Goal: Task Accomplishment & Management: Complete application form

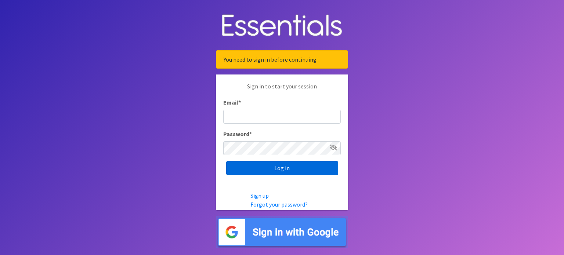
type input "[EMAIL_ADDRESS][DOMAIN_NAME]"
click at [293, 169] on input "Log in" at bounding box center [282, 168] width 112 height 14
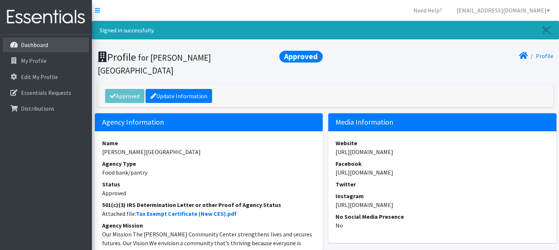
click at [25, 43] on p "Dashboard" at bounding box center [34, 44] width 27 height 7
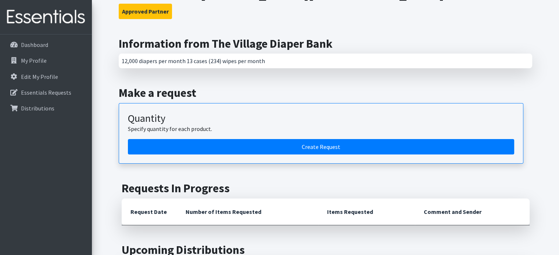
scroll to position [38, 0]
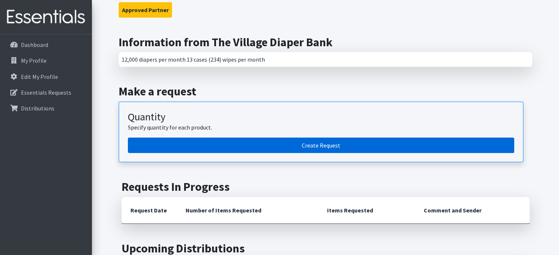
click at [206, 147] on link "Create Request" at bounding box center [321, 145] width 386 height 15
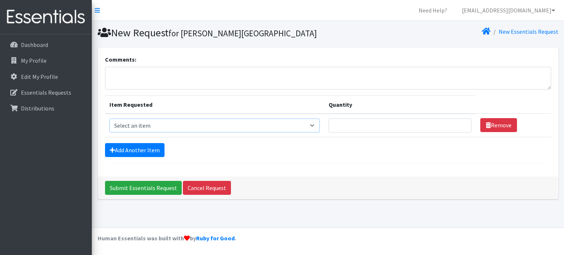
click at [204, 126] on select "Select an item Box - 2T-3T Pull-ups [200 Pull-ups/8 Packs] Box - 3T-4T Pull-ups…" at bounding box center [215, 126] width 211 height 14
click at [316, 126] on select "Select an item Box - 2T-3T Pull-ups [200 Pull-ups/8 Packs] Box - 3T-4T Pull-ups…" at bounding box center [215, 126] width 211 height 14
select select "14401"
click at [110, 119] on select "Select an item Box - 2T-3T Pull-ups [200 Pull-ups/8 Packs] Box - 3T-4T Pull-ups…" at bounding box center [215, 126] width 211 height 14
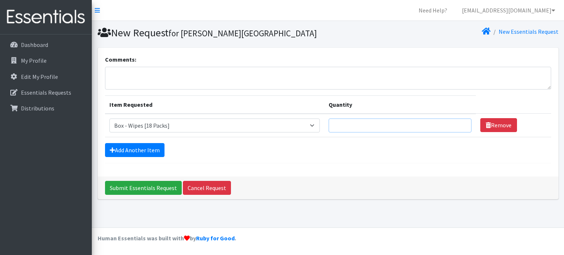
click at [436, 123] on input "Quantity" at bounding box center [400, 126] width 143 height 14
click at [461, 123] on input "1" at bounding box center [400, 126] width 143 height 14
click at [461, 123] on input "2" at bounding box center [400, 126] width 143 height 14
click at [461, 123] on input "3" at bounding box center [400, 126] width 143 height 14
click at [461, 123] on input "4" at bounding box center [400, 126] width 143 height 14
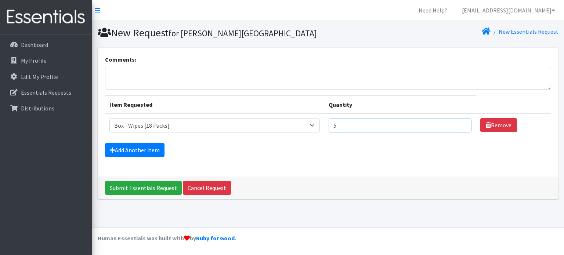
click at [461, 123] on input "5" at bounding box center [400, 126] width 143 height 14
click at [461, 123] on input "6" at bounding box center [400, 126] width 143 height 14
click at [461, 123] on input "7" at bounding box center [400, 126] width 143 height 14
click at [461, 123] on input "8" at bounding box center [400, 126] width 143 height 14
click at [461, 123] on input "9" at bounding box center [400, 126] width 143 height 14
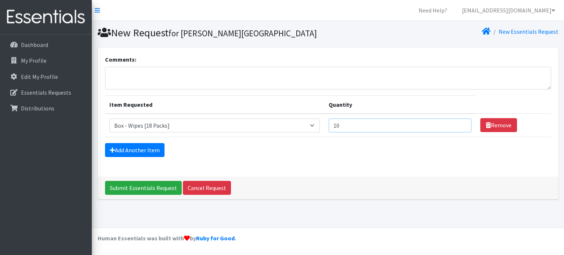
click at [461, 123] on input "10" at bounding box center [400, 126] width 143 height 14
click at [461, 123] on input "11" at bounding box center [400, 126] width 143 height 14
click at [461, 123] on input "12" at bounding box center [400, 126] width 143 height 14
type input "13"
click at [461, 123] on input "13" at bounding box center [400, 126] width 143 height 14
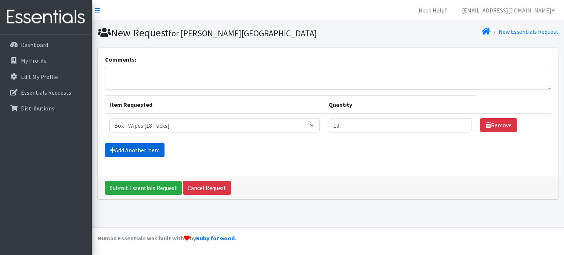
click at [139, 148] on link "Add Another Item" at bounding box center [135, 150] width 60 height 14
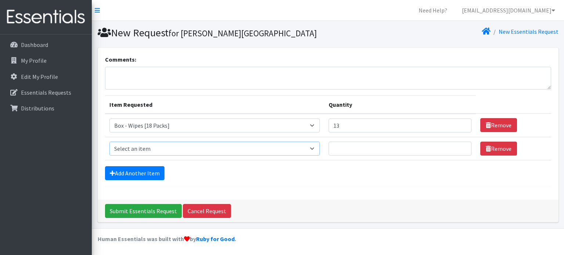
click at [139, 148] on select "Select an item Box - 2T-3T Pull-ups [200 Pull-ups/8 Packs] Box - 3T-4T Pull-ups…" at bounding box center [215, 149] width 211 height 14
select select "14396"
click at [110, 142] on select "Select an item Box - 2T-3T Pull-ups [200 Pull-ups/8 Packs] Box - 3T-4T Pull-ups…" at bounding box center [215, 149] width 211 height 14
click at [146, 170] on link "Add Another Item" at bounding box center [135, 173] width 60 height 14
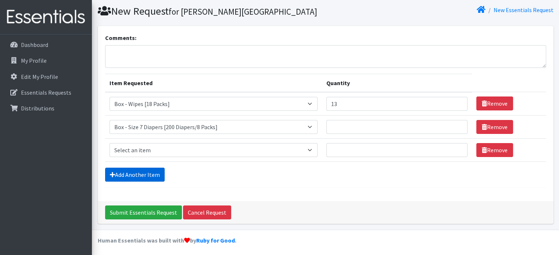
scroll to position [22, 0]
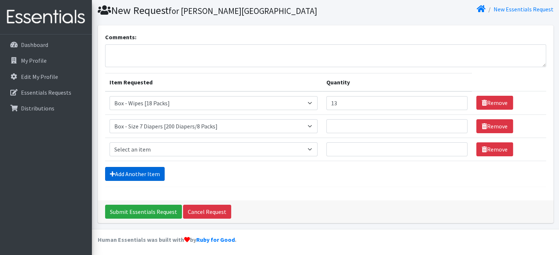
click at [146, 170] on link "Add Another Item" at bounding box center [135, 174] width 60 height 14
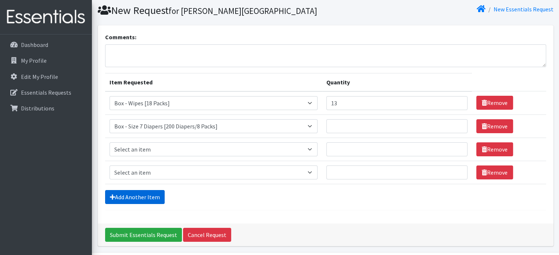
scroll to position [46, 0]
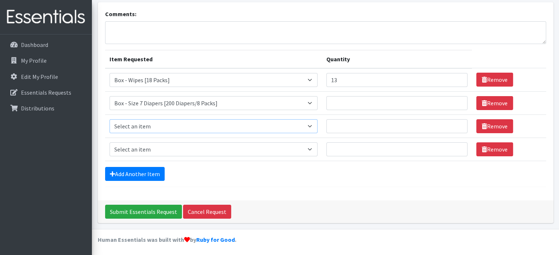
click at [158, 125] on select "Select an item Box - 2T-3T Pull-ups [200 Pull-ups/8 Packs] Box - 3T-4T Pull-ups…" at bounding box center [214, 126] width 208 height 14
select select "14395"
click at [110, 119] on select "Select an item Box - 2T-3T Pull-ups [200 Pull-ups/8 Packs] Box - 3T-4T Pull-ups…" at bounding box center [214, 126] width 208 height 14
click at [144, 146] on select "Select an item Box - 2T-3T Pull-ups [200 Pull-ups/8 Packs] Box - 3T-4T Pull-ups…" at bounding box center [214, 150] width 208 height 14
select select "14394"
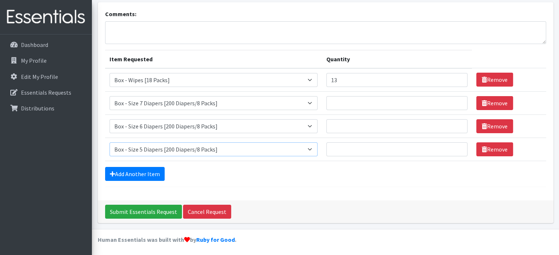
click at [110, 143] on select "Select an item Box - 2T-3T Pull-ups [200 Pull-ups/8 Packs] Box - 3T-4T Pull-ups…" at bounding box center [214, 150] width 208 height 14
click at [135, 179] on link "Add Another Item" at bounding box center [135, 174] width 60 height 14
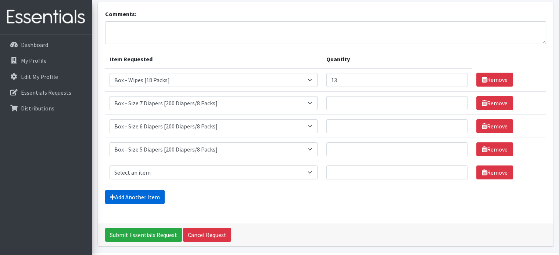
scroll to position [69, 0]
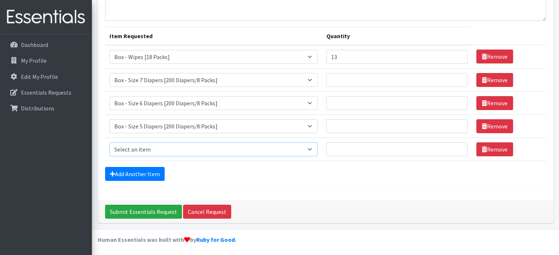
click at [146, 147] on select "Select an item Box - 2T-3T Pull-ups [200 Pull-ups/8 Packs] Box - 3T-4T Pull-ups…" at bounding box center [214, 150] width 208 height 14
select select "14392"
click at [110, 143] on select "Select an item Box - 2T-3T Pull-ups [200 Pull-ups/8 Packs] Box - 3T-4T Pull-ups…" at bounding box center [214, 150] width 208 height 14
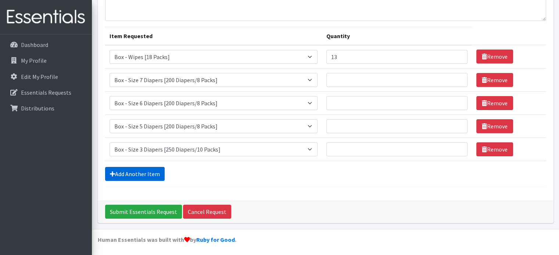
click at [130, 174] on link "Add Another Item" at bounding box center [135, 174] width 60 height 14
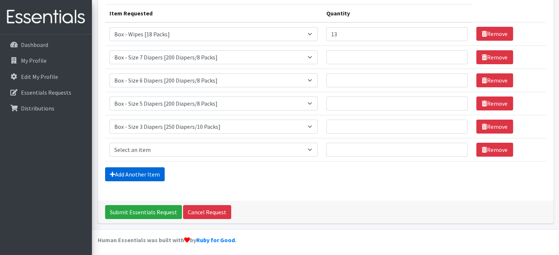
scroll to position [92, 0]
click at [130, 174] on link "Add Another Item" at bounding box center [135, 174] width 60 height 14
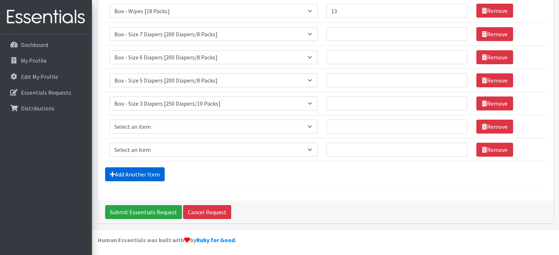
scroll to position [115, 0]
click at [140, 129] on select "Select an item Box - 2T-3T Pull-ups [200 Pull-ups/8 Packs] Box - 3T-4T Pull-ups…" at bounding box center [214, 127] width 208 height 14
select select "14397"
click at [110, 120] on select "Select an item Box - 2T-3T Pull-ups [200 Pull-ups/8 Packs] Box - 3T-4T Pull-ups…" at bounding box center [214, 127] width 208 height 14
click at [121, 152] on select "Select an item Box - 2T-3T Pull-ups [200 Pull-ups/8 Packs] Box - 3T-4T Pull-ups…" at bounding box center [214, 150] width 208 height 14
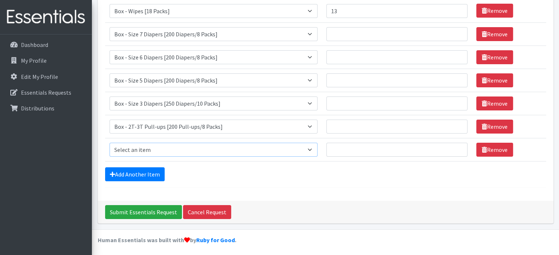
select select "14399"
click at [110, 143] on select "Select an item Box - 2T-3T Pull-ups [200 Pull-ups/8 Packs] Box - 3T-4T Pull-ups…" at bounding box center [214, 150] width 208 height 14
click at [126, 176] on link "Add Another Item" at bounding box center [135, 175] width 60 height 14
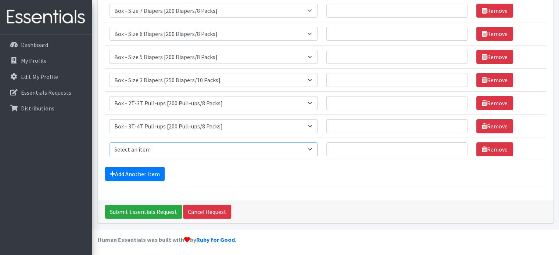
click at [132, 148] on select "Select an item Box - 2T-3T Pull-ups [200 Pull-ups/8 Packs] Box - 3T-4T Pull-ups…" at bounding box center [214, 150] width 208 height 14
select select "14400"
click at [110, 143] on select "Select an item Box - 2T-3T Pull-ups [200 Pull-ups/8 Packs] Box - 3T-4T Pull-ups…" at bounding box center [214, 150] width 208 height 14
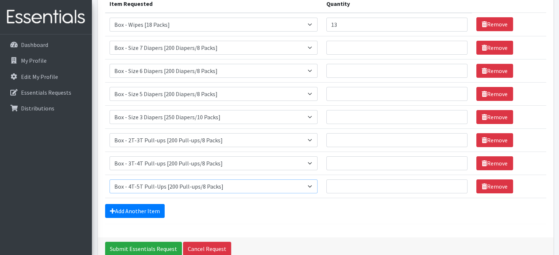
scroll to position [97, 0]
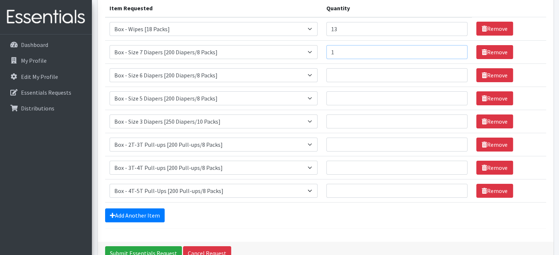
type input "1"
click at [458, 48] on input "1" at bounding box center [396, 52] width 141 height 14
click at [379, 72] on input "Quantity" at bounding box center [396, 75] width 141 height 14
click at [456, 72] on input "1" at bounding box center [396, 75] width 141 height 14
click at [456, 72] on input "2" at bounding box center [396, 75] width 141 height 14
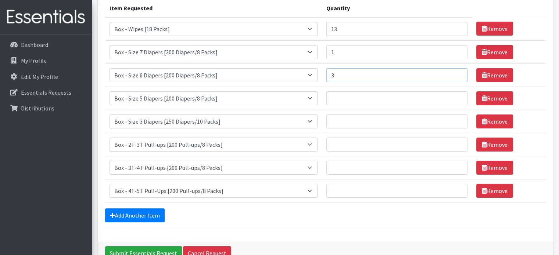
type input "3"
click at [456, 72] on input "3" at bounding box center [396, 75] width 141 height 14
click at [457, 95] on input "1" at bounding box center [396, 99] width 141 height 14
click at [457, 95] on input "2" at bounding box center [396, 99] width 141 height 14
type input "3"
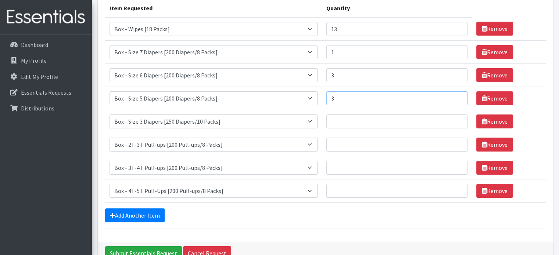
click at [457, 95] on input "3" at bounding box center [396, 99] width 141 height 14
click at [456, 119] on input "1" at bounding box center [396, 122] width 141 height 14
click at [456, 119] on input "2" at bounding box center [396, 122] width 141 height 14
type input "3"
click at [456, 119] on input "3" at bounding box center [396, 122] width 141 height 14
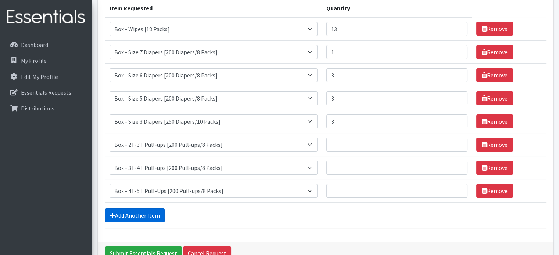
click at [129, 214] on link "Add Another Item" at bounding box center [135, 216] width 60 height 14
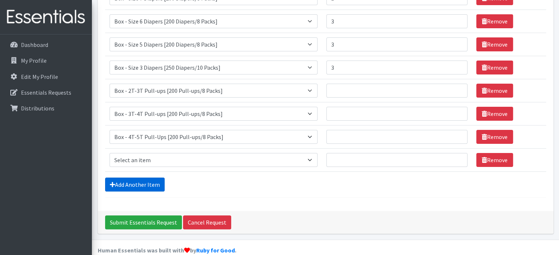
scroll to position [161, 0]
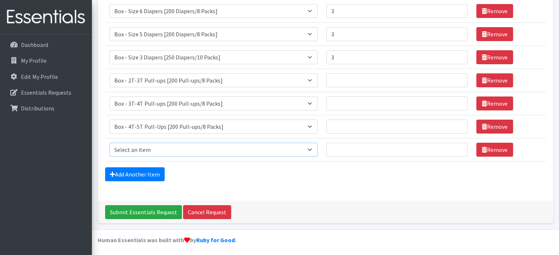
click at [156, 147] on select "Select an item Box - 2T-3T Pull-ups [200 Pull-ups/8 Packs] Box - 3T-4T Pull-ups…" at bounding box center [214, 150] width 208 height 14
select select "14393"
click at [110, 143] on select "Select an item Box - 2T-3T Pull-ups [200 Pull-ups/8 Packs] Box - 3T-4T Pull-ups…" at bounding box center [214, 150] width 208 height 14
click at [453, 147] on input "Quantity" at bounding box center [396, 150] width 141 height 14
click at [457, 147] on input "1" at bounding box center [396, 150] width 141 height 14
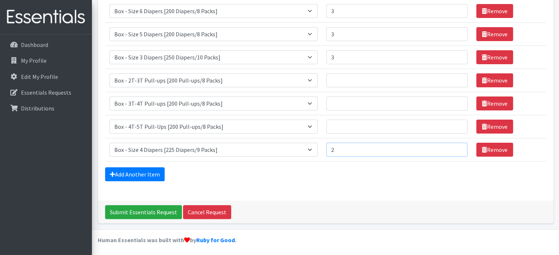
type input "2"
click at [457, 147] on input "2" at bounding box center [396, 150] width 141 height 14
click at [456, 77] on input "1" at bounding box center [396, 80] width 141 height 14
click at [456, 77] on input "2" at bounding box center [396, 80] width 141 height 14
type input "3"
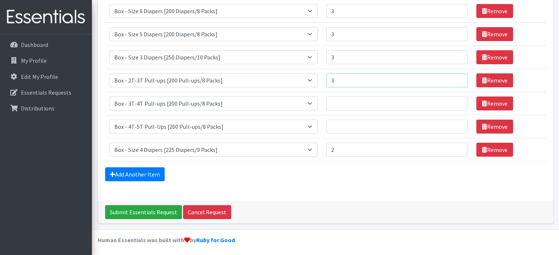
click at [456, 77] on input "3" at bounding box center [396, 80] width 141 height 14
click at [457, 100] on input "1" at bounding box center [396, 104] width 141 height 14
click at [457, 100] on input "2" at bounding box center [396, 104] width 141 height 14
type input "3"
click at [457, 100] on input "3" at bounding box center [396, 104] width 141 height 14
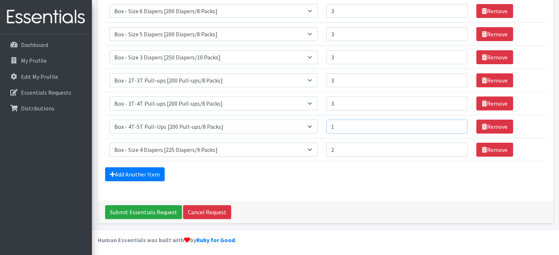
click at [457, 122] on input "1" at bounding box center [396, 127] width 141 height 14
type input "2"
click at [457, 122] on input "2" at bounding box center [396, 127] width 141 height 14
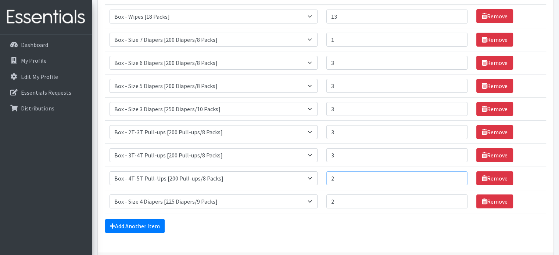
scroll to position [111, 0]
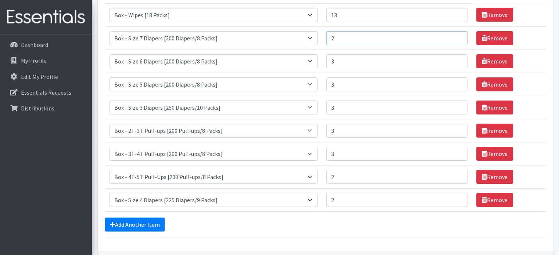
type input "2"
click at [456, 35] on input "2" at bounding box center [396, 38] width 141 height 14
type input "4"
click at [457, 58] on input "4" at bounding box center [396, 61] width 141 height 14
type input "4"
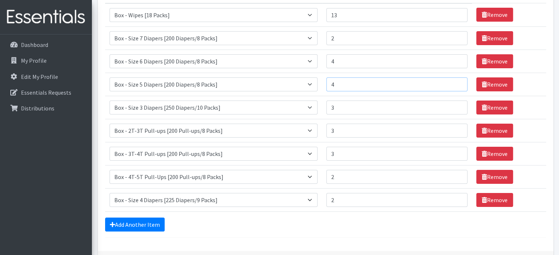
click at [456, 82] on input "4" at bounding box center [396, 85] width 141 height 14
type input "4"
click at [456, 105] on input "4" at bounding box center [396, 108] width 141 height 14
type input "4"
click at [457, 129] on input "4" at bounding box center [396, 131] width 141 height 14
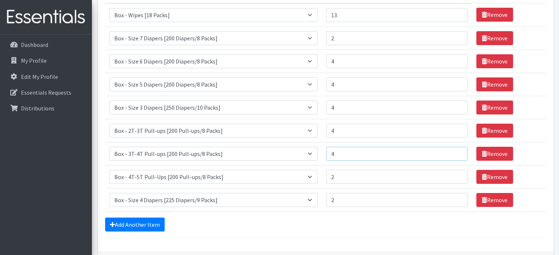
type input "4"
click at [458, 151] on input "4" at bounding box center [396, 154] width 141 height 14
click at [458, 175] on input "3" at bounding box center [396, 177] width 141 height 14
type input "4"
click at [456, 174] on input "4" at bounding box center [396, 177] width 141 height 14
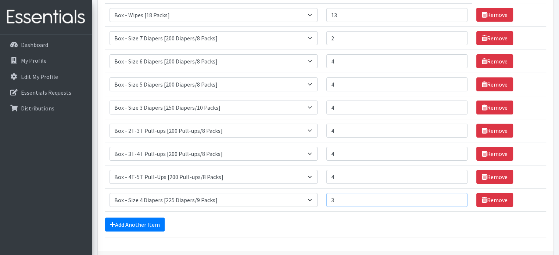
click at [456, 198] on input "3" at bounding box center [396, 200] width 141 height 14
click at [457, 196] on input "4" at bounding box center [396, 200] width 141 height 14
type input "3"
click at [456, 201] on input "3" at bounding box center [396, 200] width 141 height 14
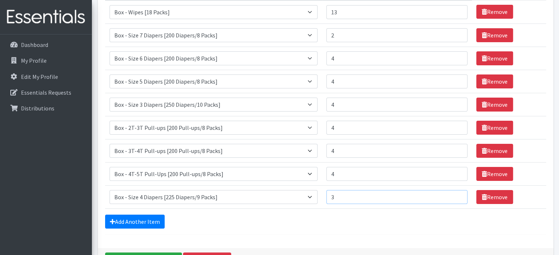
scroll to position [114, 0]
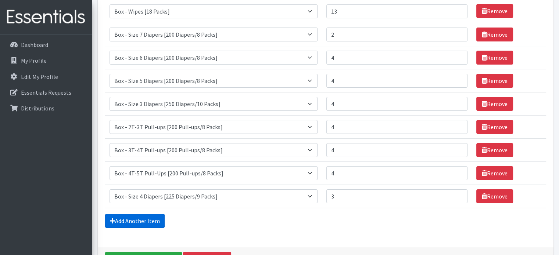
click at [135, 223] on link "Add Another Item" at bounding box center [135, 221] width 60 height 14
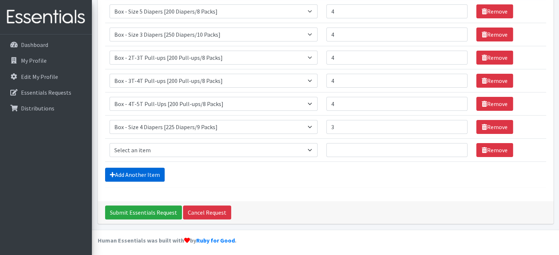
scroll to position [184, 0]
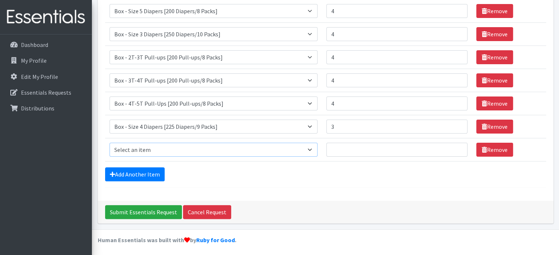
click at [159, 148] on select "Select an item Box - 2T-3T Pull-ups [200 Pull-ups/8 Packs] Box - 3T-4T Pull-ups…" at bounding box center [214, 150] width 208 height 14
click at [110, 143] on select "Select an item Box - 2T-3T Pull-ups [200 Pull-ups/8 Packs] Box - 3T-4T Pull-ups…" at bounding box center [214, 150] width 208 height 14
click at [309, 148] on select "Select an item Box - 2T-3T Pull-ups [200 Pull-ups/8 Packs] Box - 3T-4T Pull-ups…" at bounding box center [214, 150] width 208 height 14
select select "14391"
click at [110, 143] on select "Select an item Box - 2T-3T Pull-ups [200 Pull-ups/8 Packs] Box - 3T-4T Pull-ups…" at bounding box center [214, 150] width 208 height 14
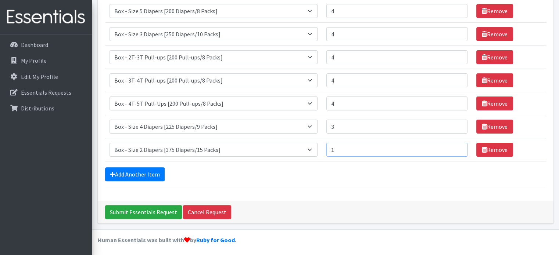
type input "1"
click at [456, 147] on input "1" at bounding box center [396, 150] width 141 height 14
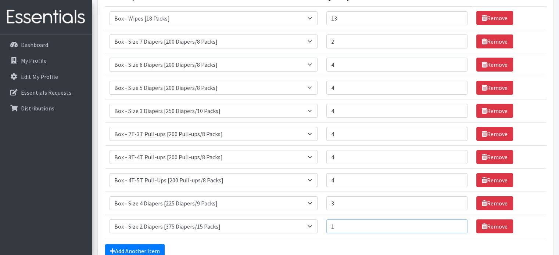
scroll to position [107, 0]
type input "5"
click at [456, 85] on input "5" at bounding box center [396, 88] width 141 height 14
type input "5"
click at [456, 62] on input "5" at bounding box center [396, 65] width 141 height 14
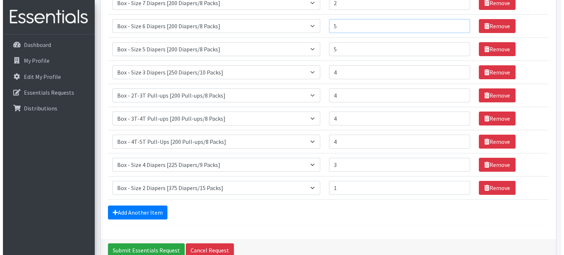
scroll to position [184, 0]
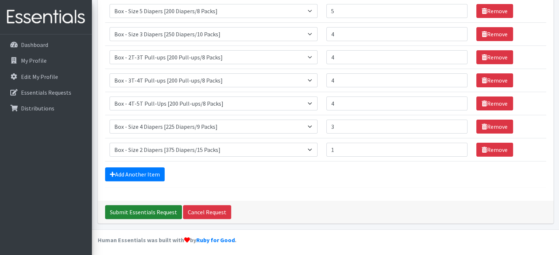
click at [135, 208] on input "Submit Essentials Request" at bounding box center [143, 212] width 77 height 14
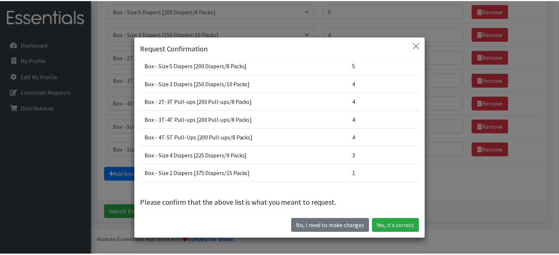
scroll to position [83, 0]
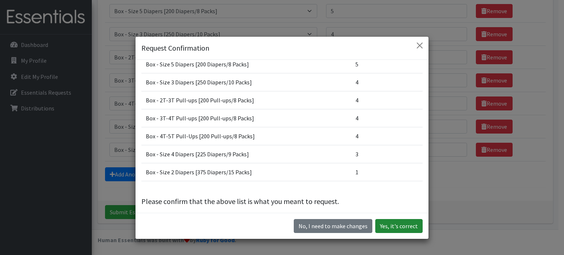
click at [391, 222] on button "Yes, it's correct" at bounding box center [399, 226] width 47 height 14
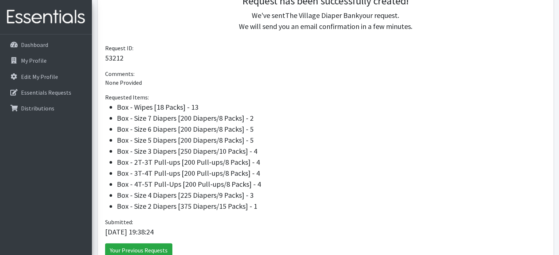
scroll to position [187, 0]
